Goal: Information Seeking & Learning: Learn about a topic

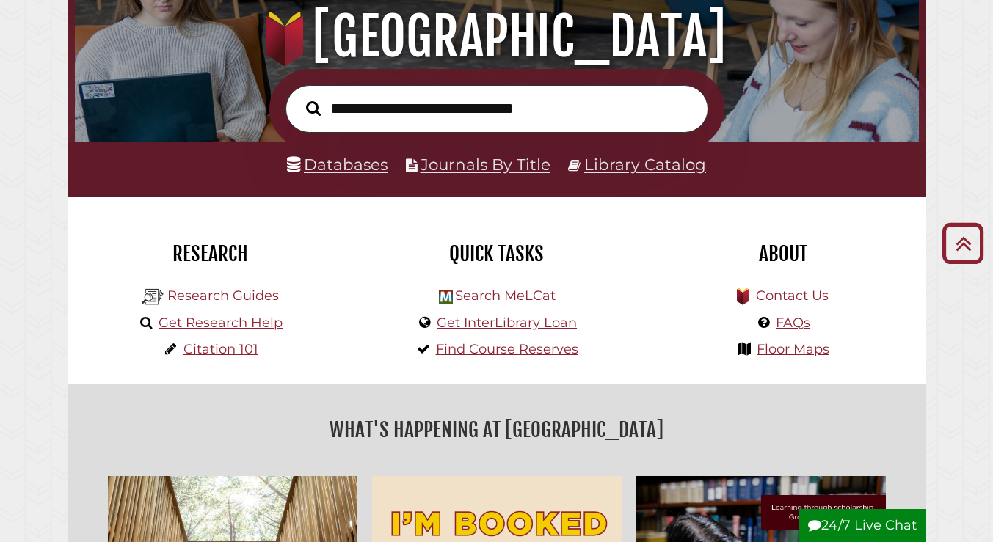
scroll to position [66, 0]
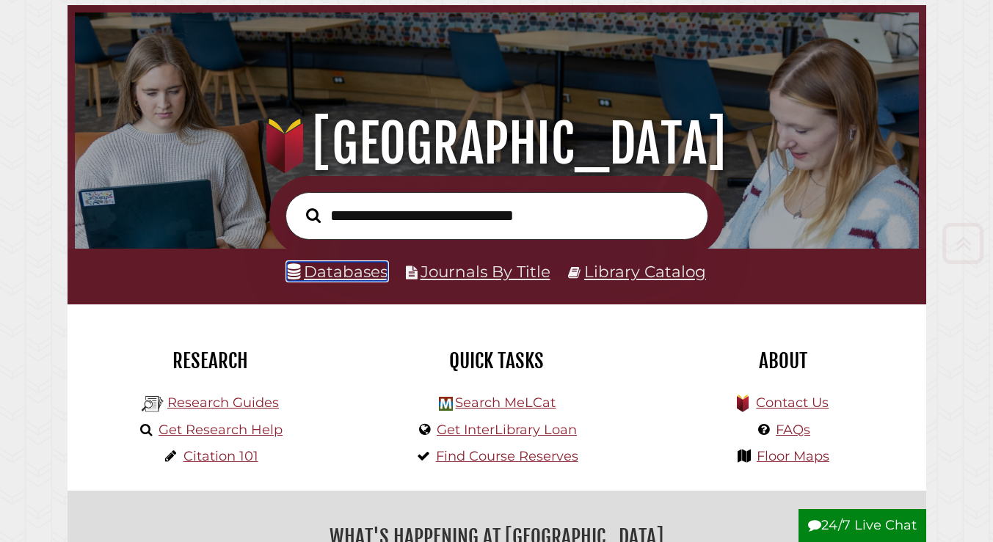
click at [335, 270] on link "Databases" at bounding box center [337, 271] width 101 height 19
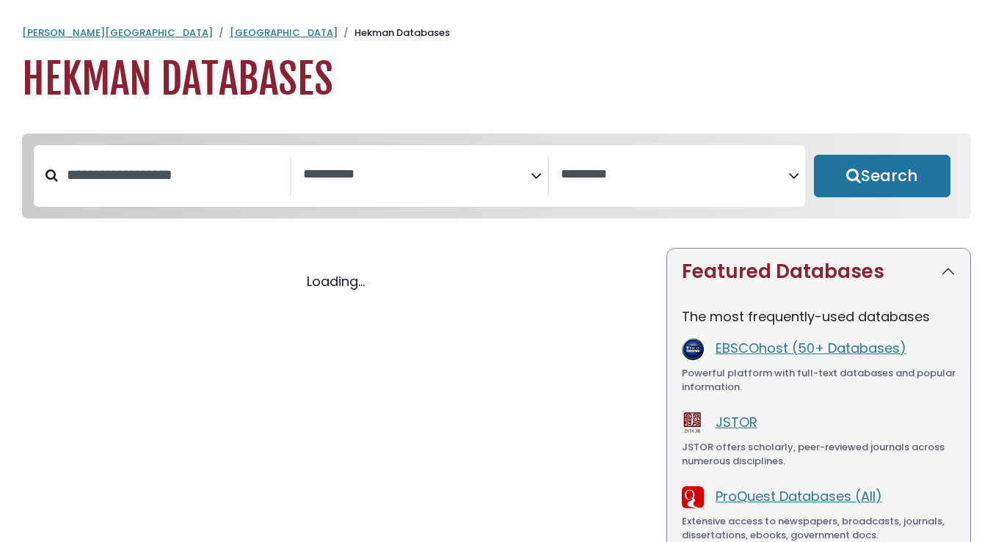
select select "Database Subject Filter"
select select "Database Vendors Filter"
select select "Database Subject Filter"
select select "Database Vendors Filter"
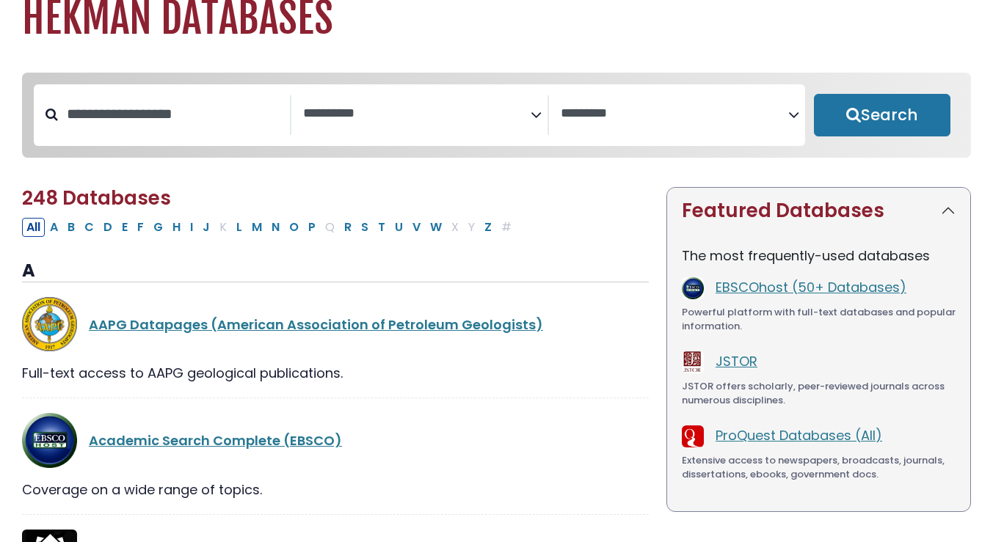
scroll to position [62, 0]
click at [210, 232] on button "J" at bounding box center [206, 226] width 16 height 19
select select "Database Subject Filter"
select select "Database Vendors Filter"
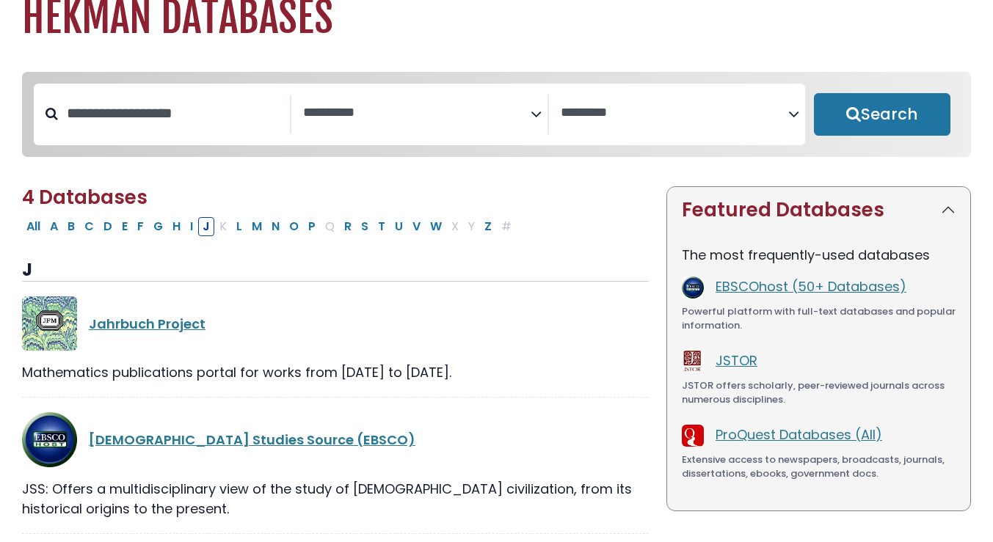
scroll to position [359, 0]
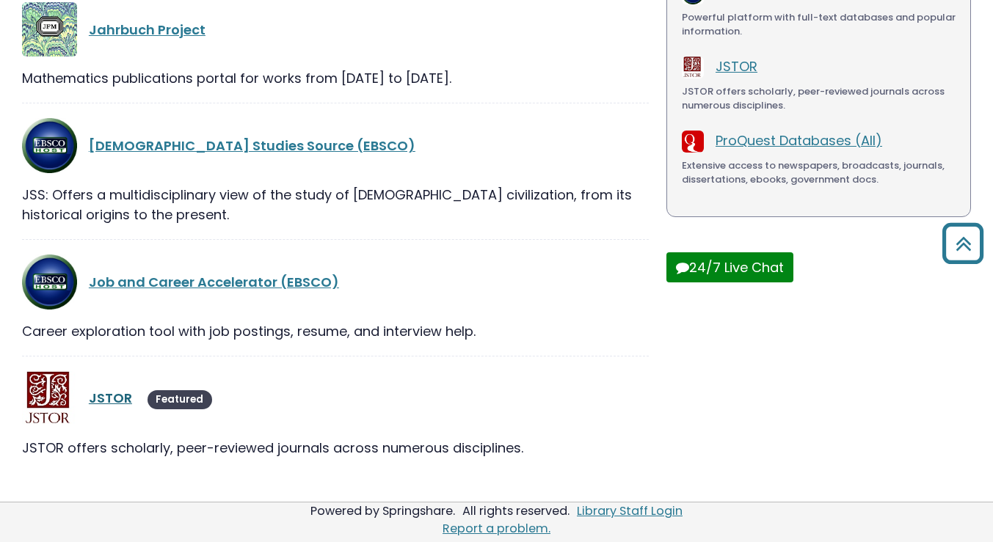
click at [113, 395] on link "JSTOR" at bounding box center [110, 398] width 43 height 18
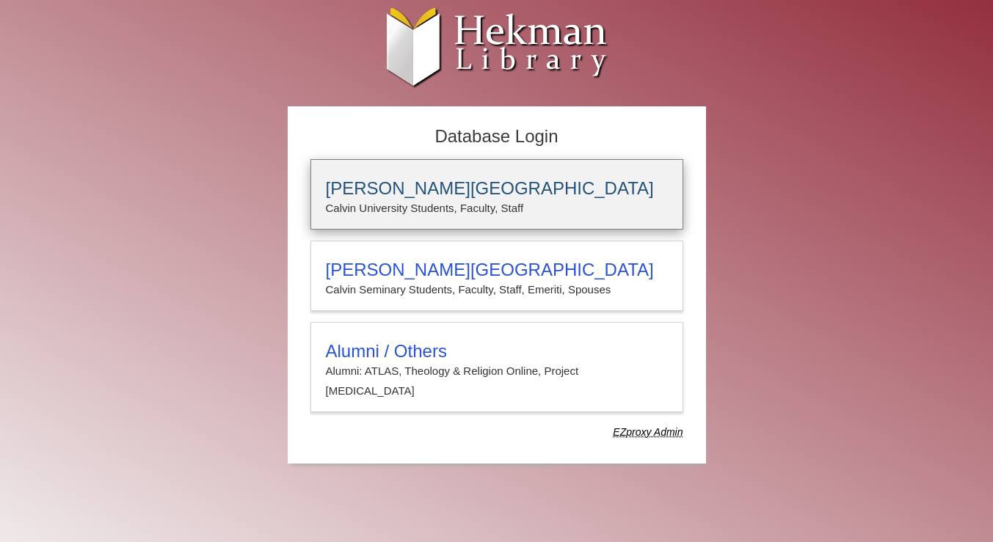
type input "**********"
click at [444, 179] on h3 "Calvin University" at bounding box center [497, 188] width 342 height 21
